Goal: Task Accomplishment & Management: Manage account settings

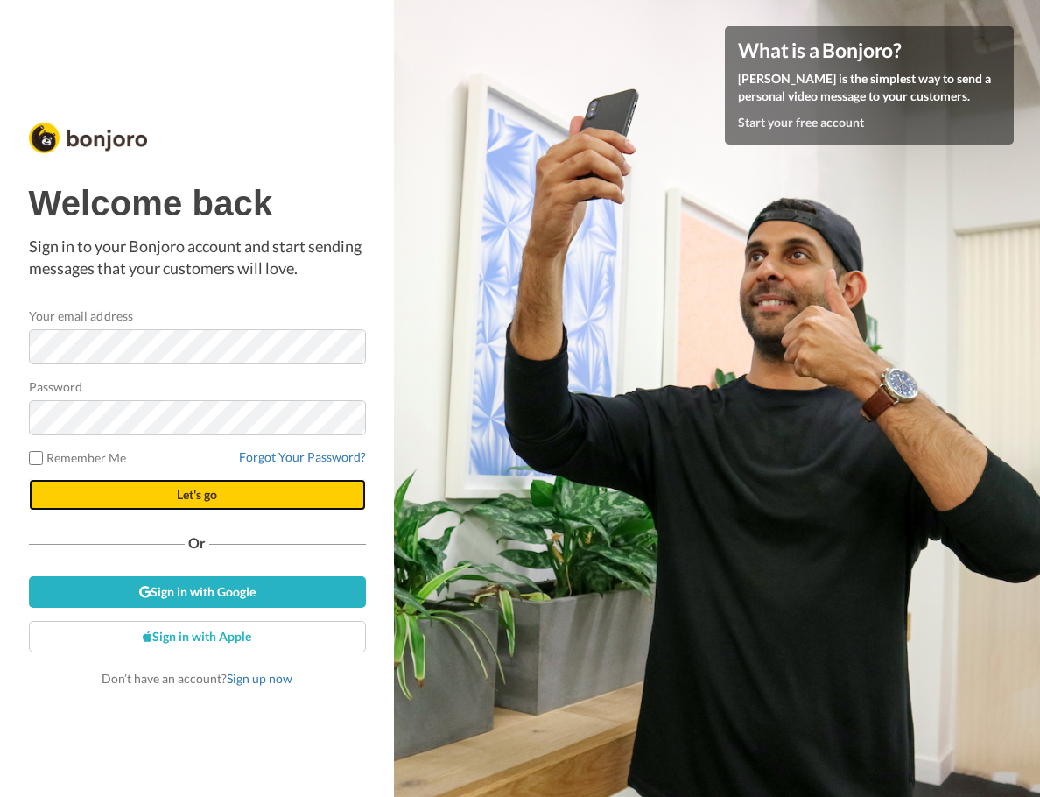
click at [173, 495] on button "Let's go" at bounding box center [197, 495] width 337 height 32
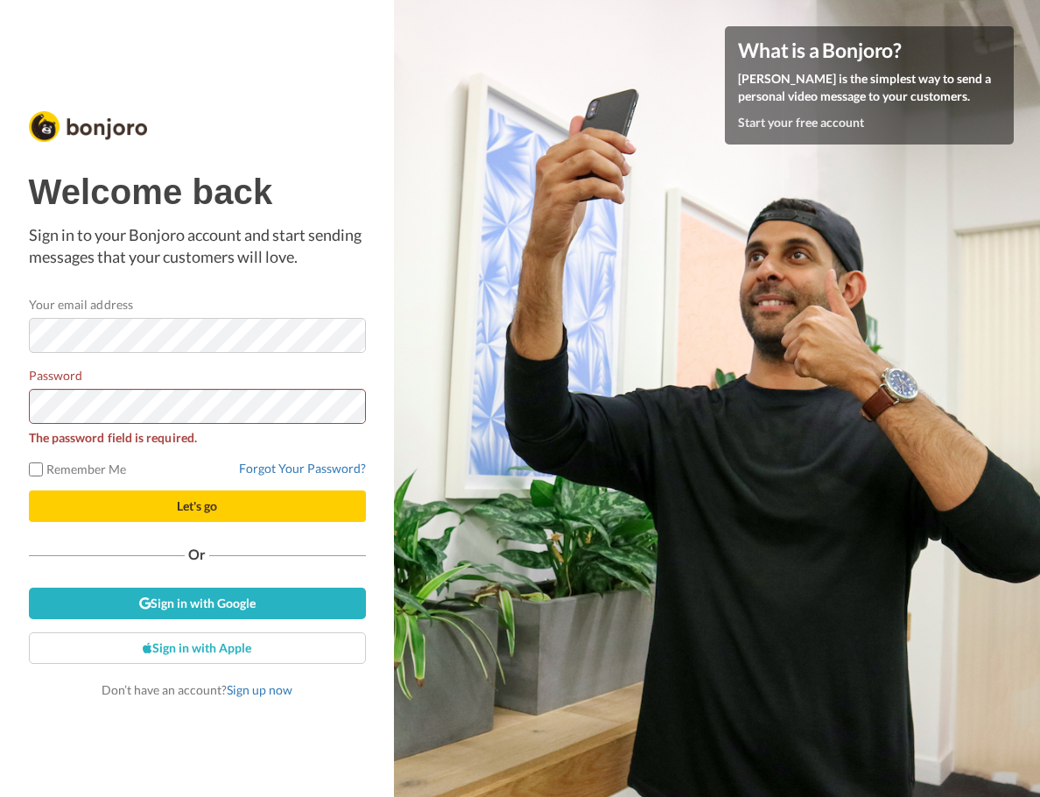
click at [426, 142] on div "What is a Bonjoro? Bonjoro is the simplest way to send a personal video message…" at bounding box center [717, 398] width 646 height 797
click at [20, 397] on div "Welcome back Sign in to your Bonjoro account and start sending messages that yo…" at bounding box center [197, 398] width 394 height 797
click at [29, 490] on button "Let's go" at bounding box center [197, 506] width 337 height 32
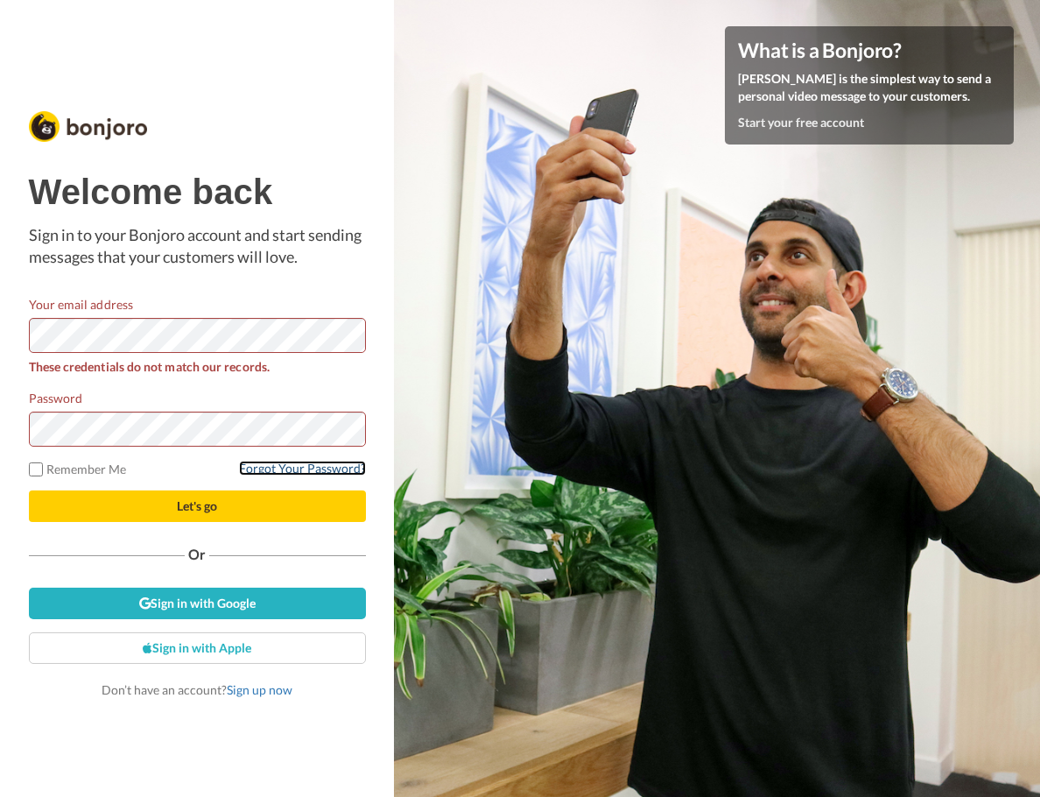
click at [273, 467] on link "Forgot Your Password?" at bounding box center [302, 467] width 127 height 15
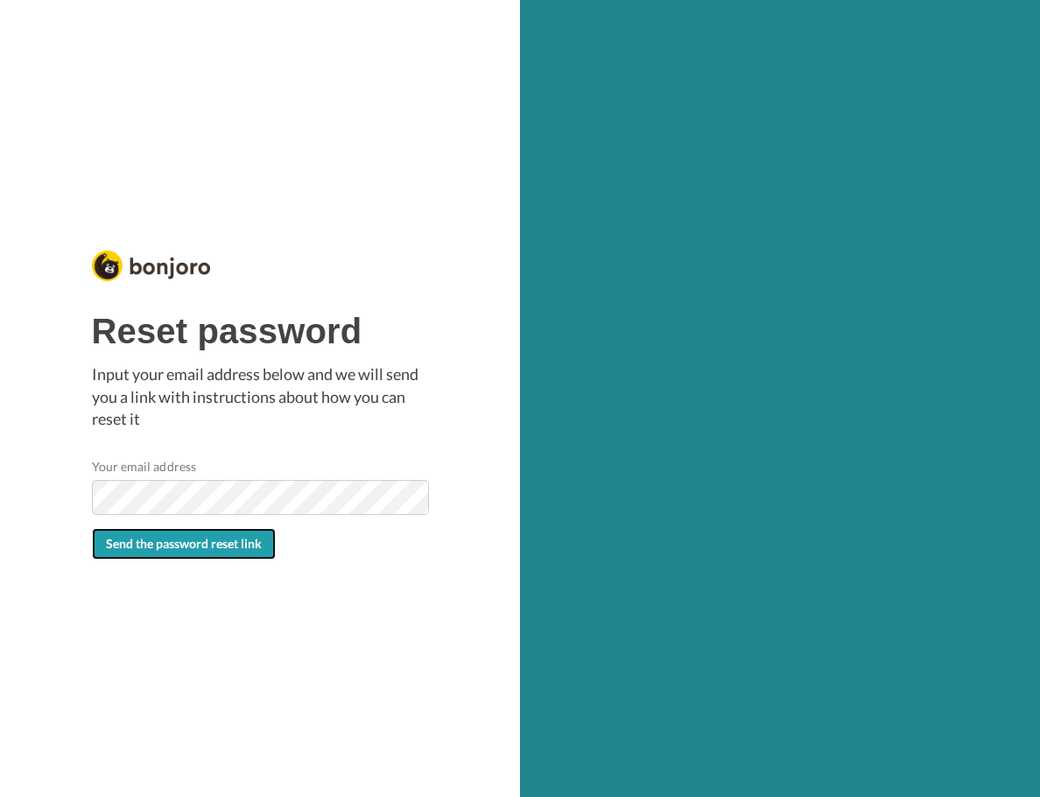
click at [227, 544] on span "Send the password reset link" at bounding box center [184, 543] width 156 height 15
